Goal: Information Seeking & Learning: Learn about a topic

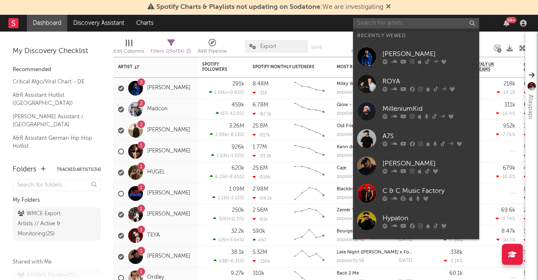
click at [367, 28] on input "text" at bounding box center [416, 23] width 126 height 11
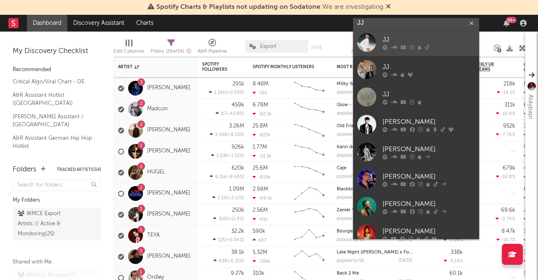
type input "JJ"
click at [402, 34] on link "JJ" at bounding box center [416, 42] width 126 height 27
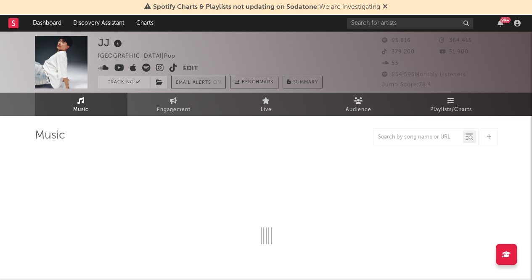
select select "6m"
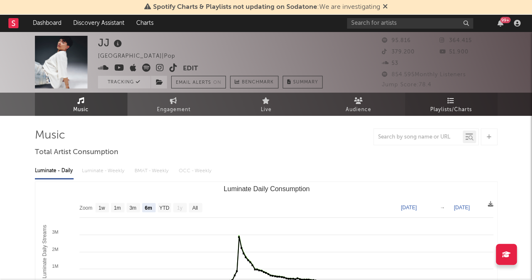
click at [457, 100] on link "Playlists/Charts" at bounding box center [451, 103] width 92 height 23
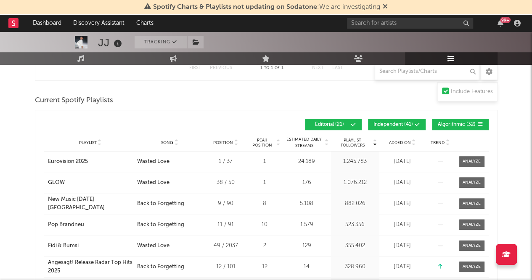
scroll to position [126, 0]
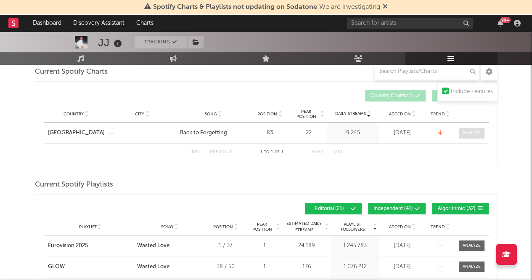
click at [464, 132] on div at bounding box center [471, 133] width 18 height 6
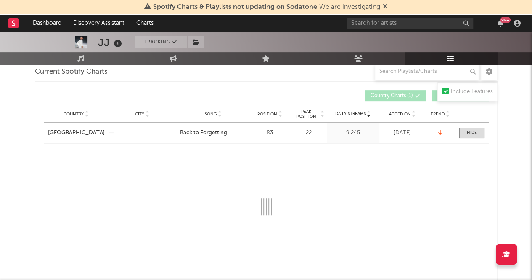
select select "1w"
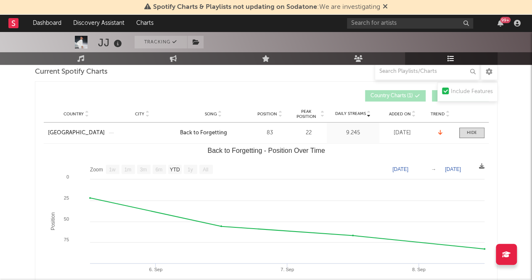
scroll to position [0, 0]
